Goal: Task Accomplishment & Management: Use online tool/utility

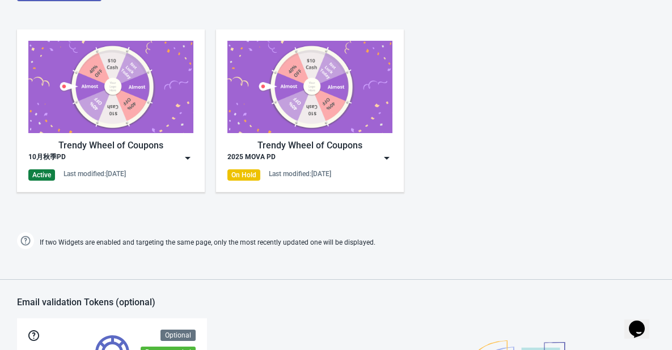
scroll to position [567, 0]
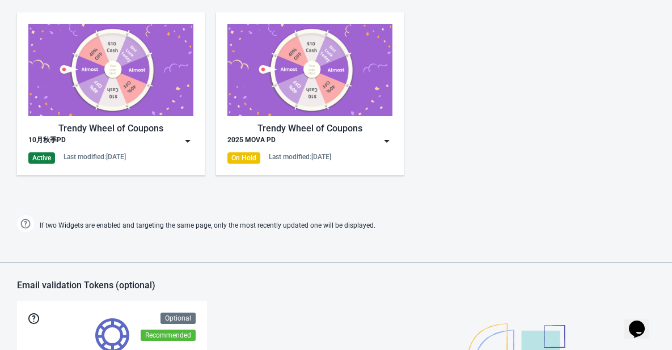
click at [189, 141] on img at bounding box center [187, 140] width 11 height 11
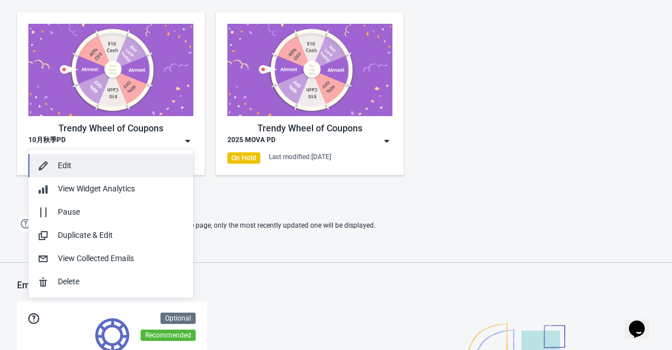
click at [122, 165] on div "Edit" at bounding box center [121, 166] width 126 height 12
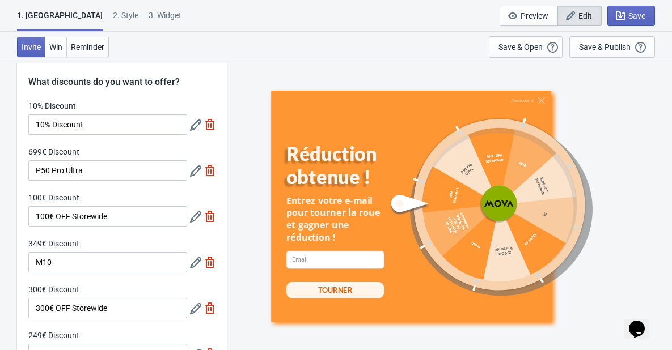
scroll to position [57, 0]
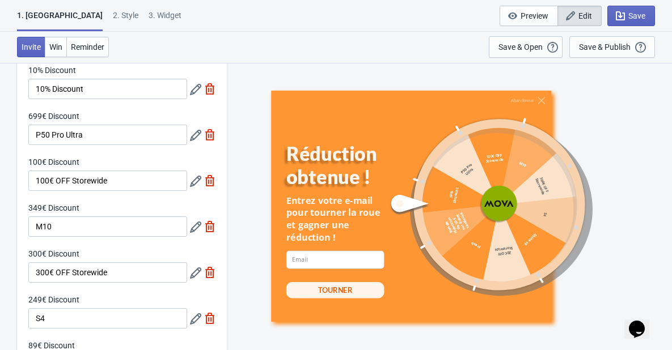
click at [192, 91] on icon at bounding box center [195, 89] width 11 height 11
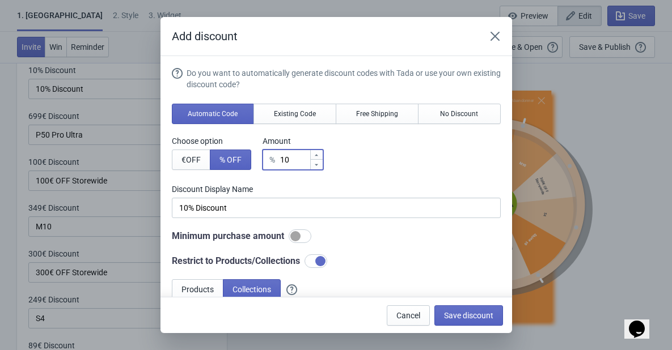
drag, startPoint x: 286, startPoint y: 160, endPoint x: 280, endPoint y: 160, distance: 6.2
click at [280, 160] on div "% 10" at bounding box center [292, 160] width 61 height 20
type input "50"
type input "50% Discount"
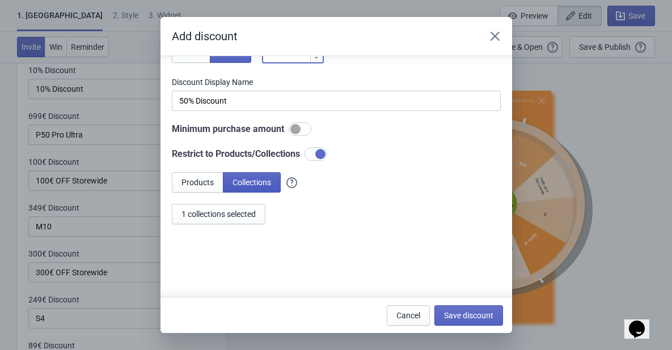
scroll to position [110, 0]
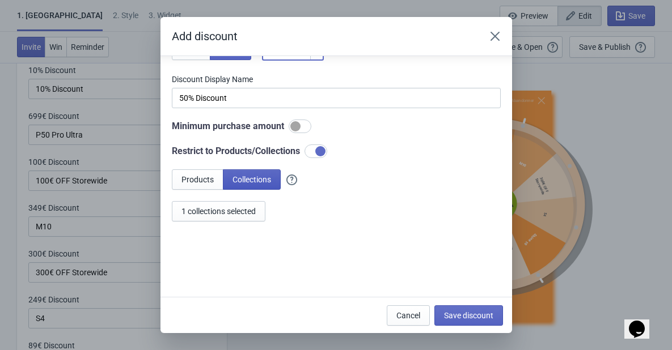
type input "50"
click at [245, 181] on span "Collections" at bounding box center [251, 179] width 39 height 9
click at [217, 211] on span "1 collections selected" at bounding box center [218, 211] width 74 height 9
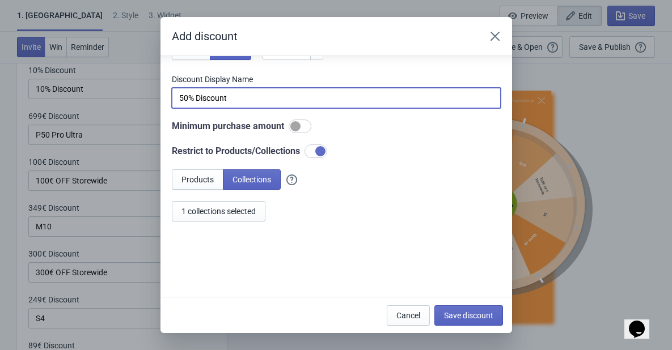
click at [177, 99] on input "50% Discount" at bounding box center [336, 98] width 329 height 20
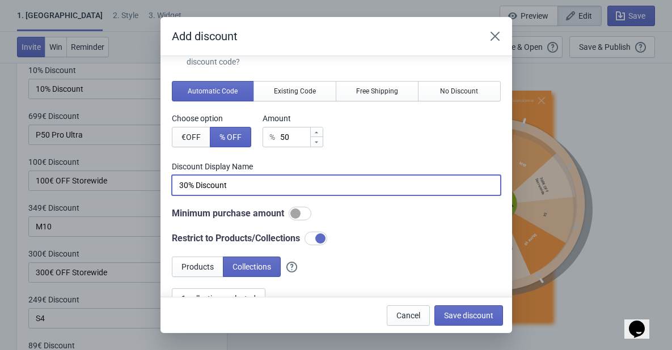
scroll to position [0, 0]
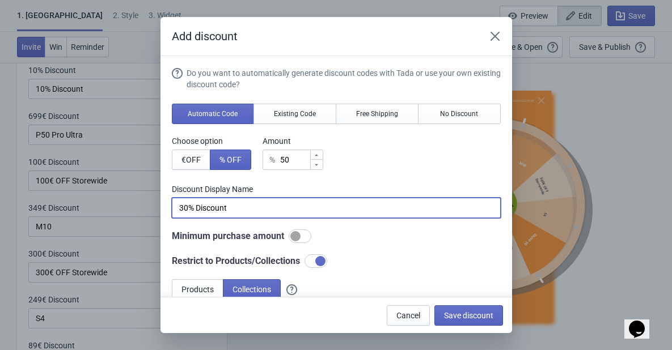
type input "30% Discount"
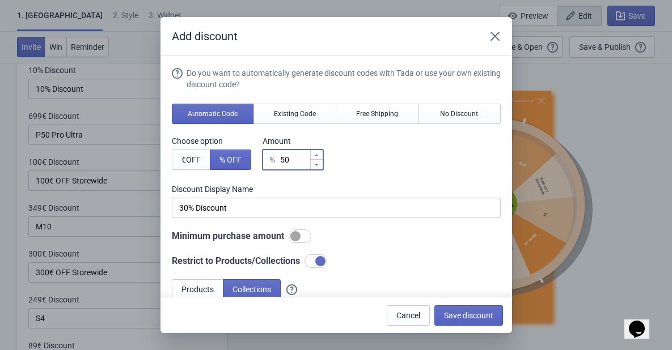
drag, startPoint x: 285, startPoint y: 157, endPoint x: 278, endPoint y: 158, distance: 6.8
click at [278, 158] on div "% 50" at bounding box center [292, 160] width 61 height 20
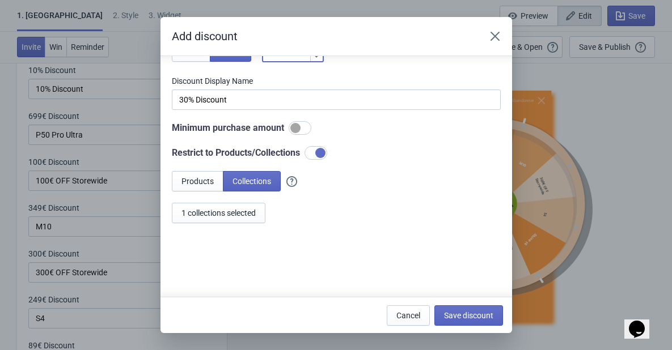
scroll to position [110, 0]
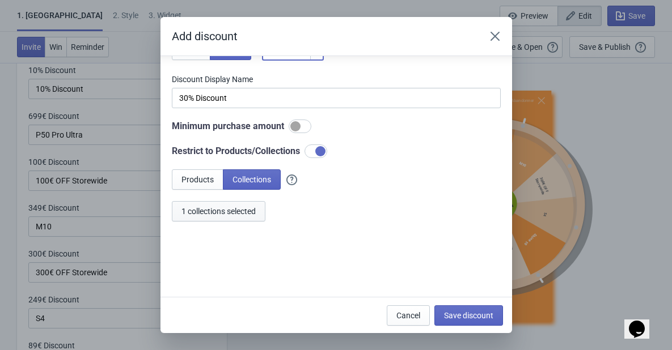
type input "30"
click at [224, 217] on button "1 collections selected" at bounding box center [219, 211] width 94 height 20
click at [473, 313] on span "Save discount" at bounding box center [468, 315] width 49 height 9
type input "30% Discount"
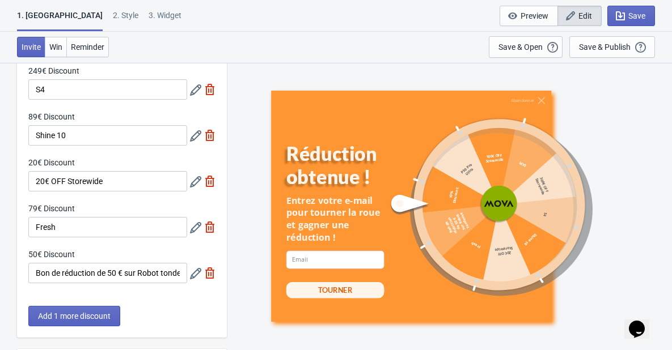
scroll to position [283, 0]
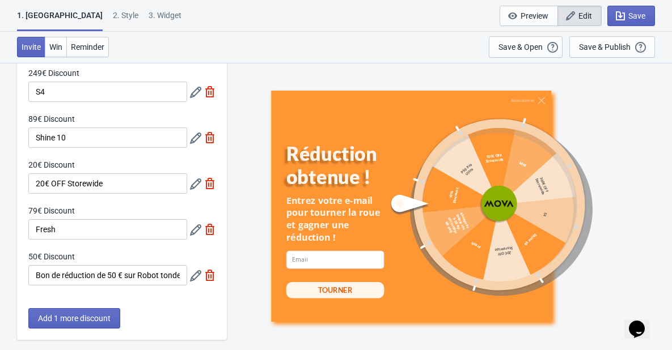
click at [196, 139] on icon at bounding box center [195, 138] width 11 height 11
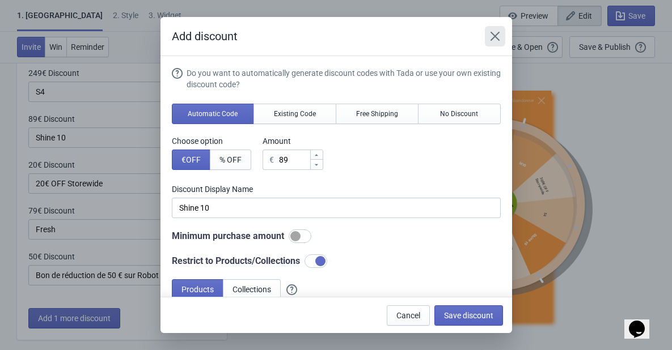
click at [494, 33] on icon "Close" at bounding box center [494, 36] width 11 height 11
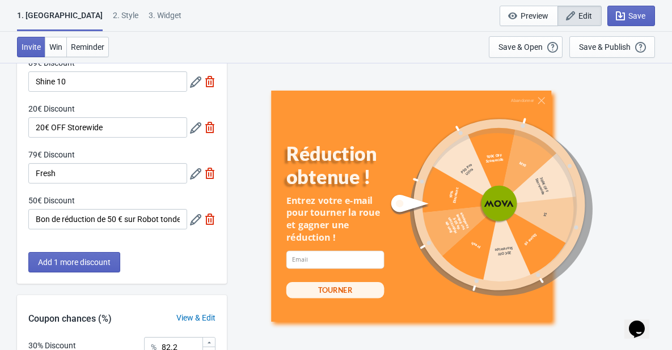
scroll to position [340, 0]
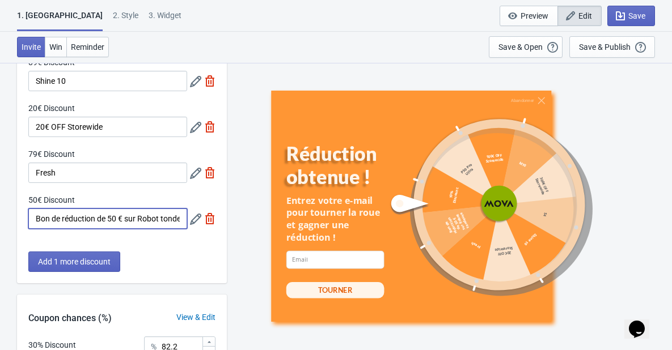
drag, startPoint x: 121, startPoint y: 221, endPoint x: 108, endPoint y: 221, distance: 13.0
click at [108, 221] on input "Bon de réduction de 50 € sur Robot tondeuse" at bounding box center [107, 219] width 159 height 20
click at [141, 222] on input "Bon de réduction de 50 € sur Robot tondeuse" at bounding box center [107, 219] width 159 height 20
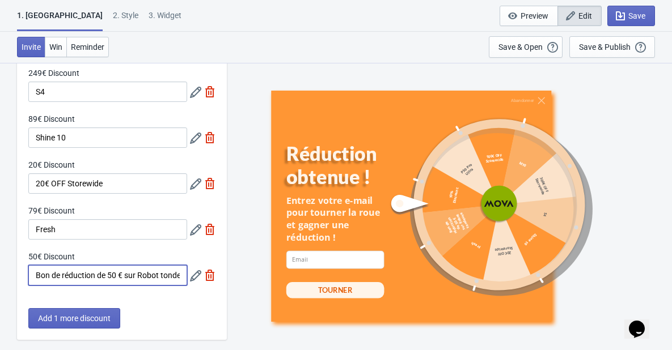
scroll to position [0, 14]
drag, startPoint x: 33, startPoint y: 273, endPoint x: 199, endPoint y: 274, distance: 165.5
click at [199, 274] on div "50€ Discount Bon de réduction de 50 € sur Robot tondeuse" at bounding box center [121, 268] width 187 height 35
click at [194, 139] on icon at bounding box center [195, 138] width 11 height 11
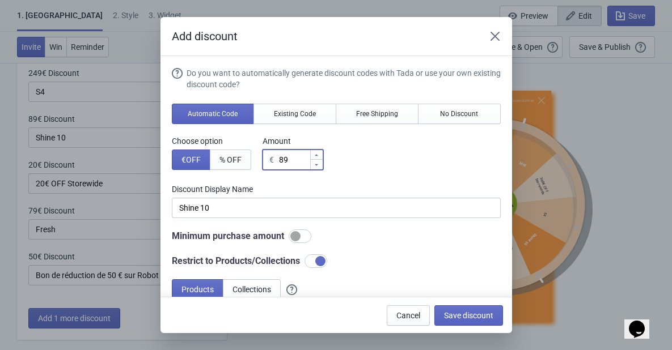
drag, startPoint x: 295, startPoint y: 158, endPoint x: 271, endPoint y: 159, distance: 24.4
click at [271, 159] on div "€ 89" at bounding box center [292, 160] width 61 height 20
type input "1"
type input "1€ Discount"
type input "10"
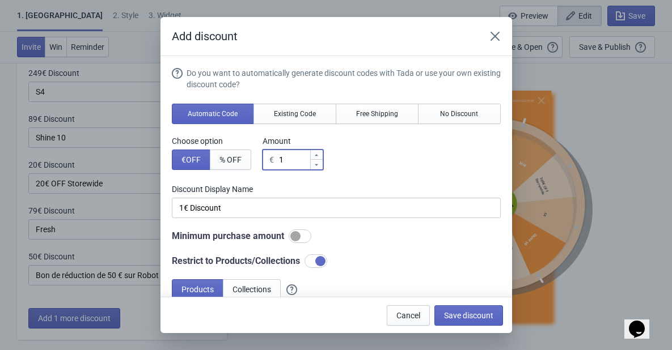
type input "10€ Discount"
type input "100"
type input "100€ Discount"
type input "100"
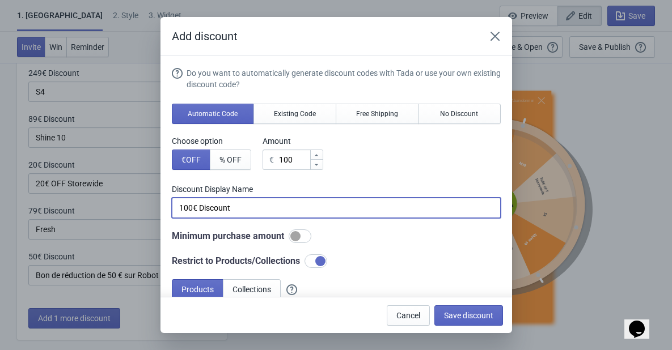
drag, startPoint x: 236, startPoint y: 209, endPoint x: 146, endPoint y: 209, distance: 90.1
click at [146, 209] on div "Add discount Do you want to automatically generate discount codes with Tada or …" at bounding box center [336, 175] width 672 height 316
paste input "Bon de réduction de 50 € sur Robot tondeuse"
click at [256, 205] on input "Bon de réduction de 50 € sur Robot tondeuse" at bounding box center [336, 208] width 329 height 20
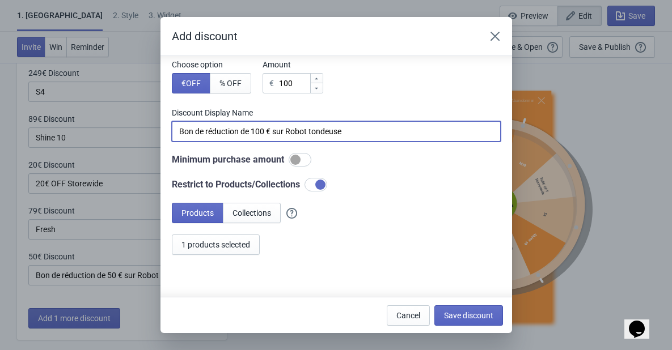
scroll to position [110, 0]
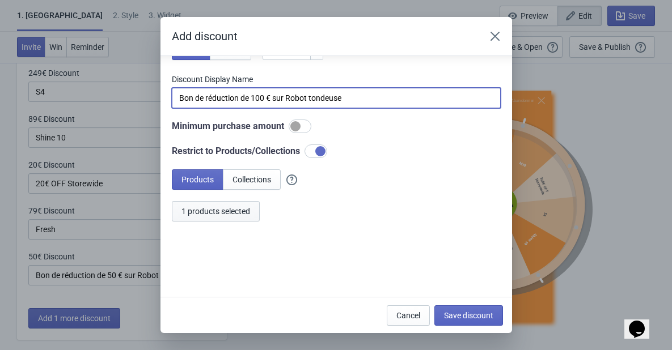
type input "Bon de réduction de 100 € sur Robot tondeuse"
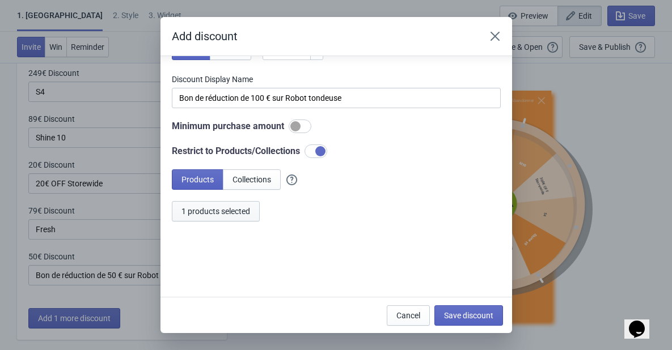
click at [231, 213] on span "1 products selected" at bounding box center [215, 211] width 69 height 9
click at [215, 214] on span "1 products selected" at bounding box center [215, 211] width 69 height 9
click at [475, 317] on span "Save discount" at bounding box center [468, 315] width 49 height 9
type input "Bon de réduction de 100 € sur Robot tondeuse"
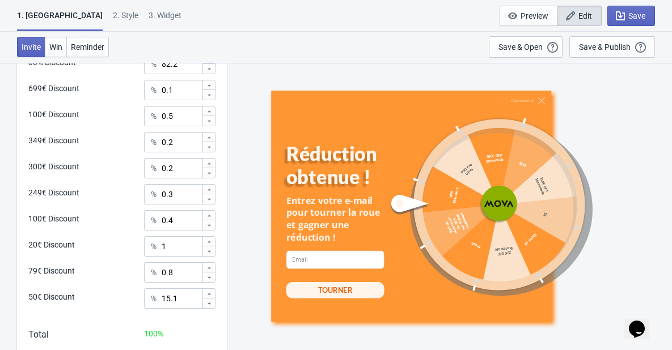
scroll to position [623, 0]
click at [175, 223] on input "0.4" at bounding box center [181, 220] width 41 height 20
type input "0"
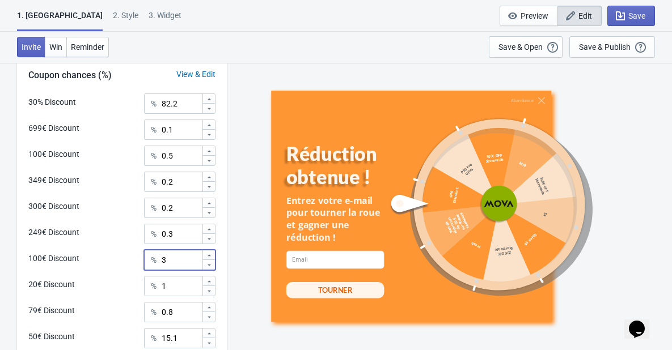
scroll to position [567, 0]
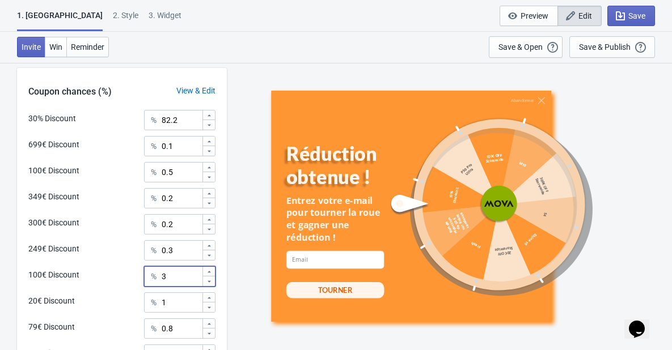
type input "3"
drag, startPoint x: 171, startPoint y: 121, endPoint x: 158, endPoint y: 121, distance: 12.5
click at [158, 121] on div "% 82.2" at bounding box center [179, 120] width 71 height 20
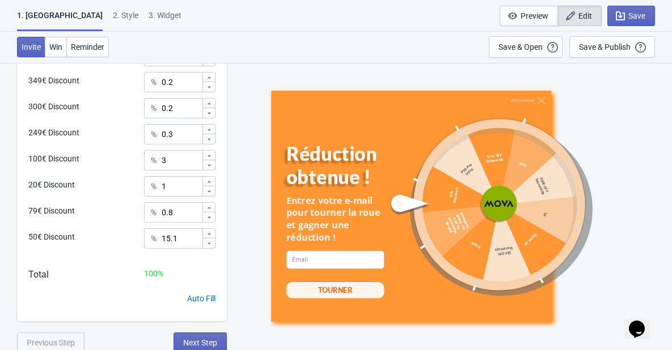
scroll to position [686, 0]
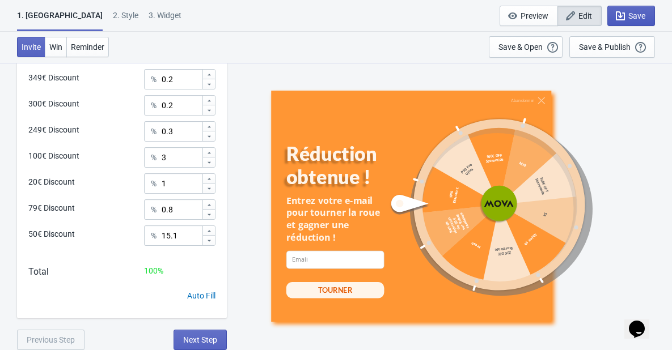
type input "79.2"
click at [622, 20] on icon "button" at bounding box center [620, 15] width 9 height 9
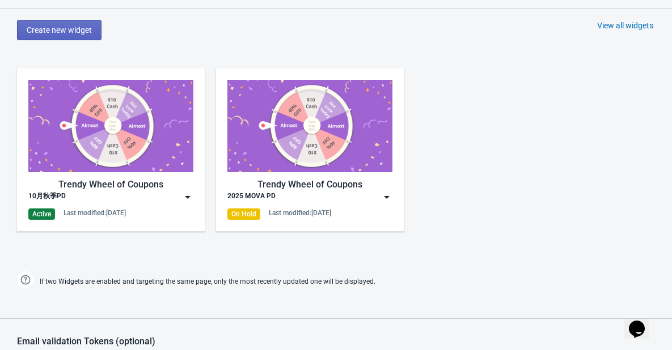
scroll to position [578, 0]
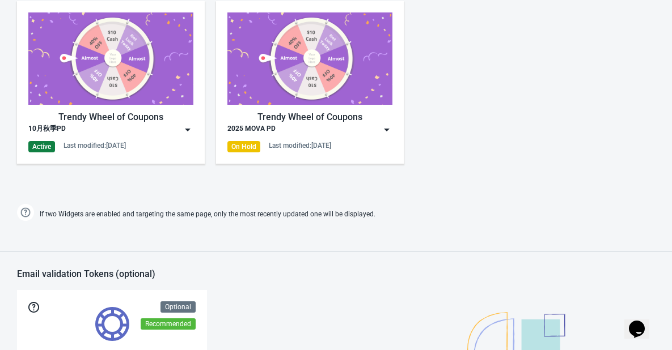
click at [188, 125] on img at bounding box center [187, 129] width 11 height 11
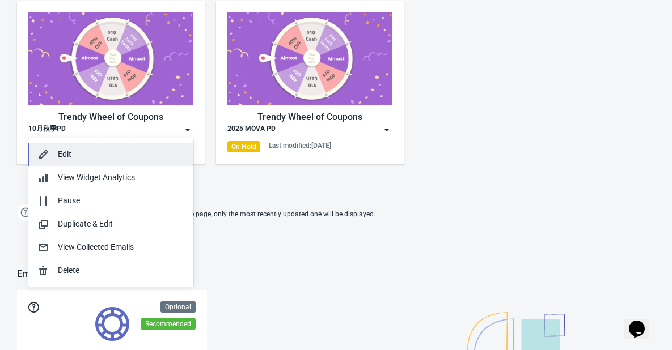
click at [113, 163] on button "Edit" at bounding box center [110, 154] width 165 height 23
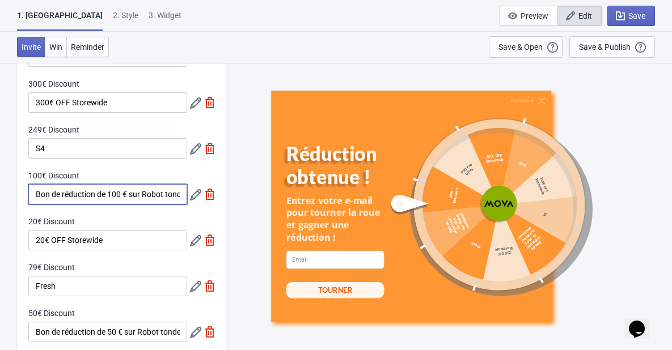
scroll to position [0, 19]
drag, startPoint x: 36, startPoint y: 191, endPoint x: 188, endPoint y: 189, distance: 151.3
click at [188, 189] on div "100€ Discount Bon de réduction de 100 € sur Robot tondeuse" at bounding box center [121, 187] width 187 height 35
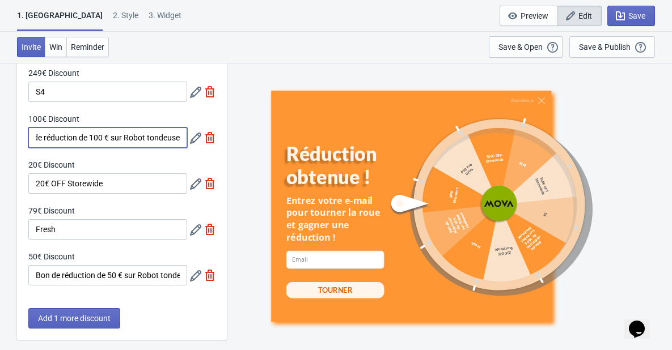
scroll to position [0, 0]
drag, startPoint x: 253, startPoint y: 23, endPoint x: 219, endPoint y: 31, distance: 34.9
click at [253, 23] on div "1. Coupon 2 . Style 3. Widget 1. Coupon 2 . Style 3. Widget Save and Exit Previ…" at bounding box center [336, 16] width 672 height 32
